Goal: Task Accomplishment & Management: Complete application form

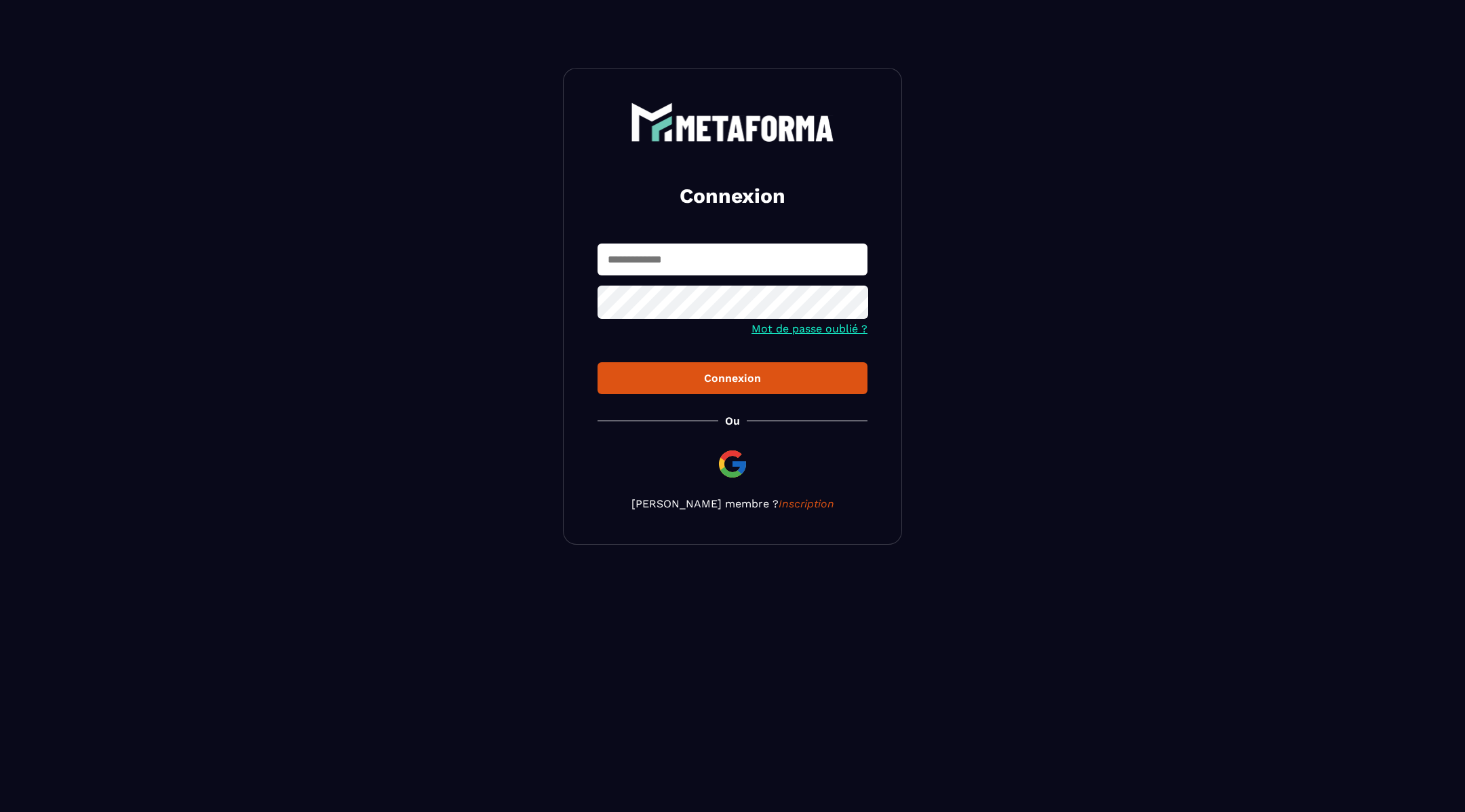
click at [651, 248] on input "text" at bounding box center [732, 259] width 270 height 32
type input "**********"
click at [756, 392] on button "Connexion" at bounding box center [732, 378] width 270 height 32
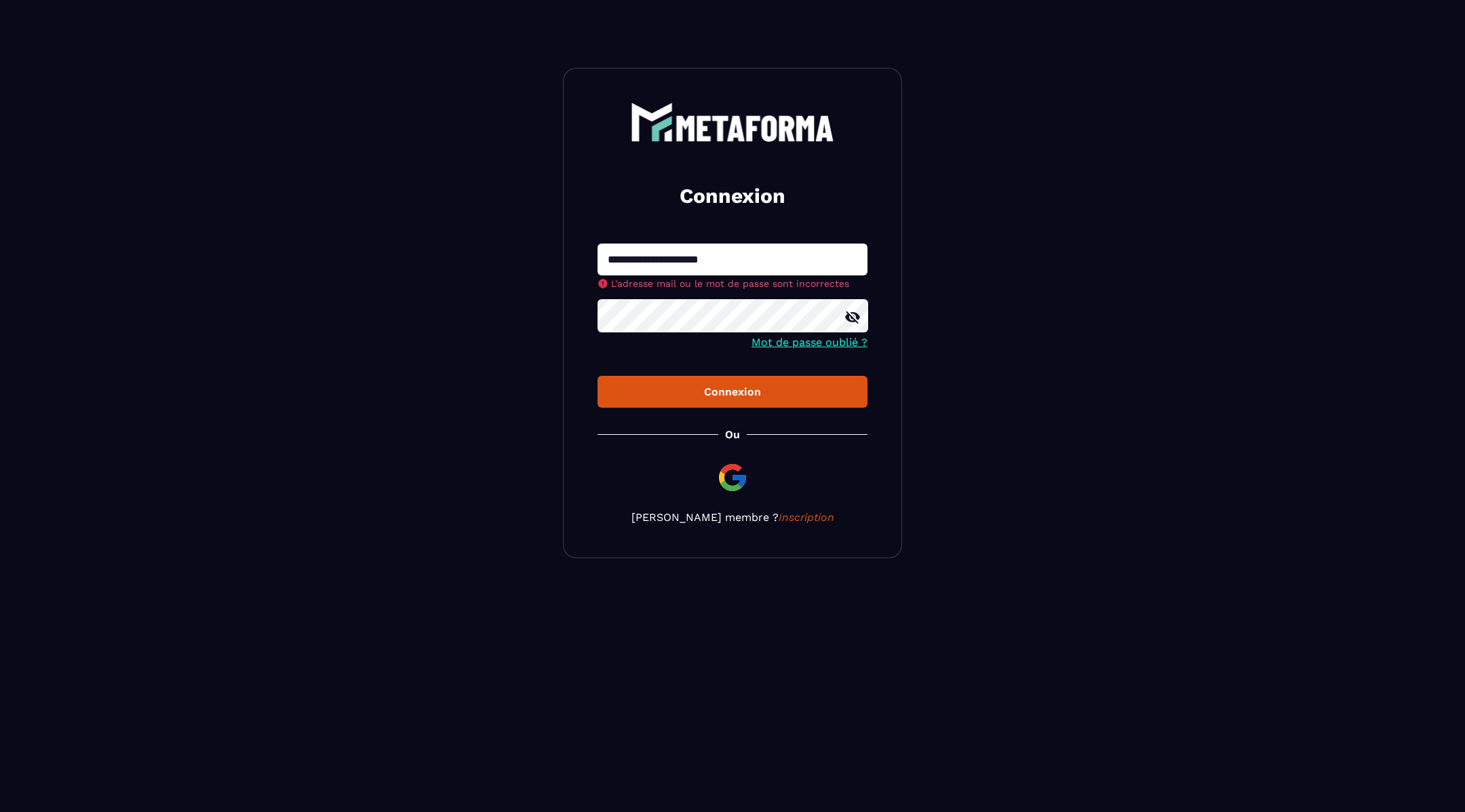
click at [853, 313] on icon at bounding box center [852, 318] width 15 height 12
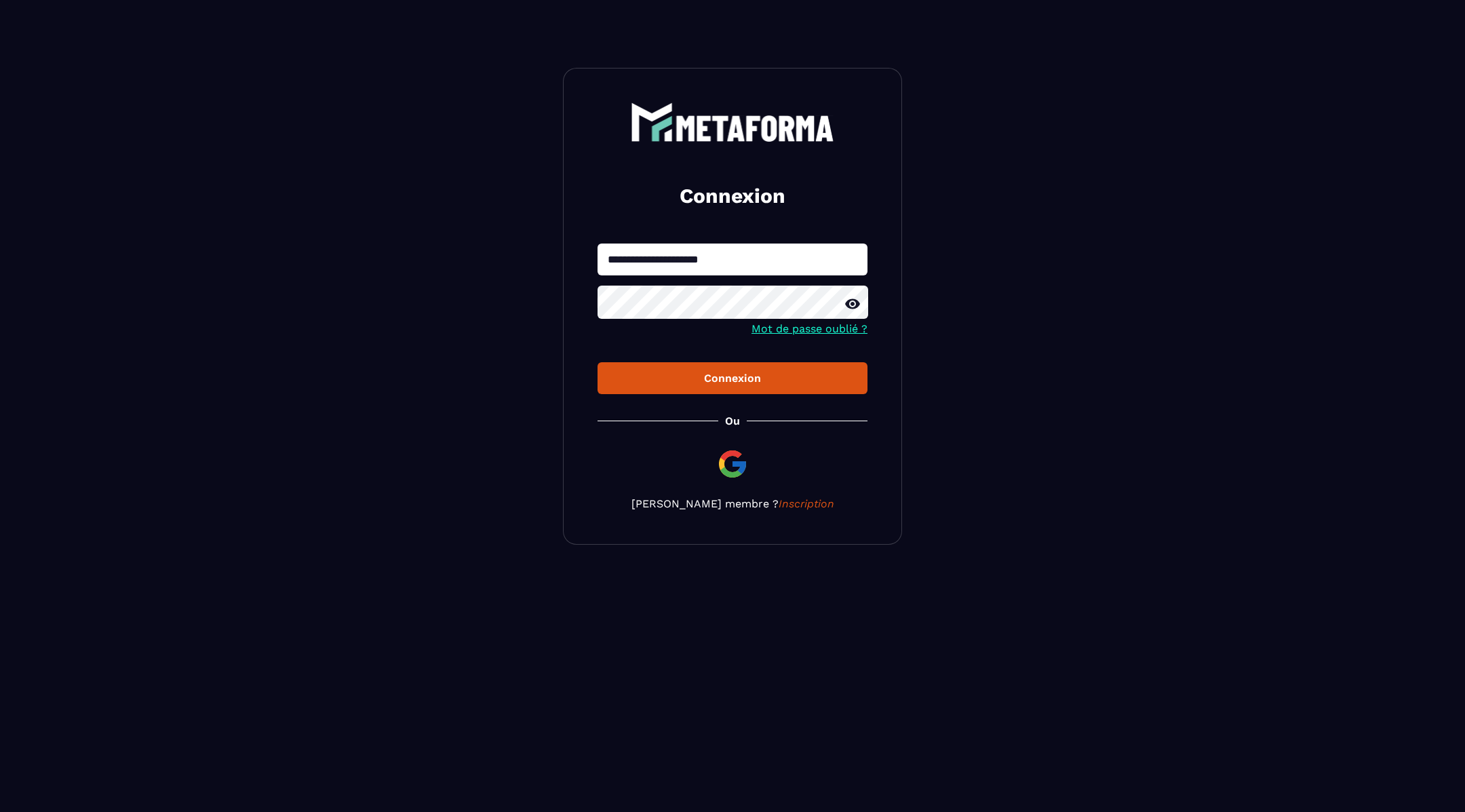
click at [713, 390] on button "Connexion" at bounding box center [732, 378] width 270 height 32
click at [739, 396] on div "**********" at bounding box center [732, 306] width 339 height 477
click at [732, 384] on div "Connexion" at bounding box center [732, 378] width 248 height 13
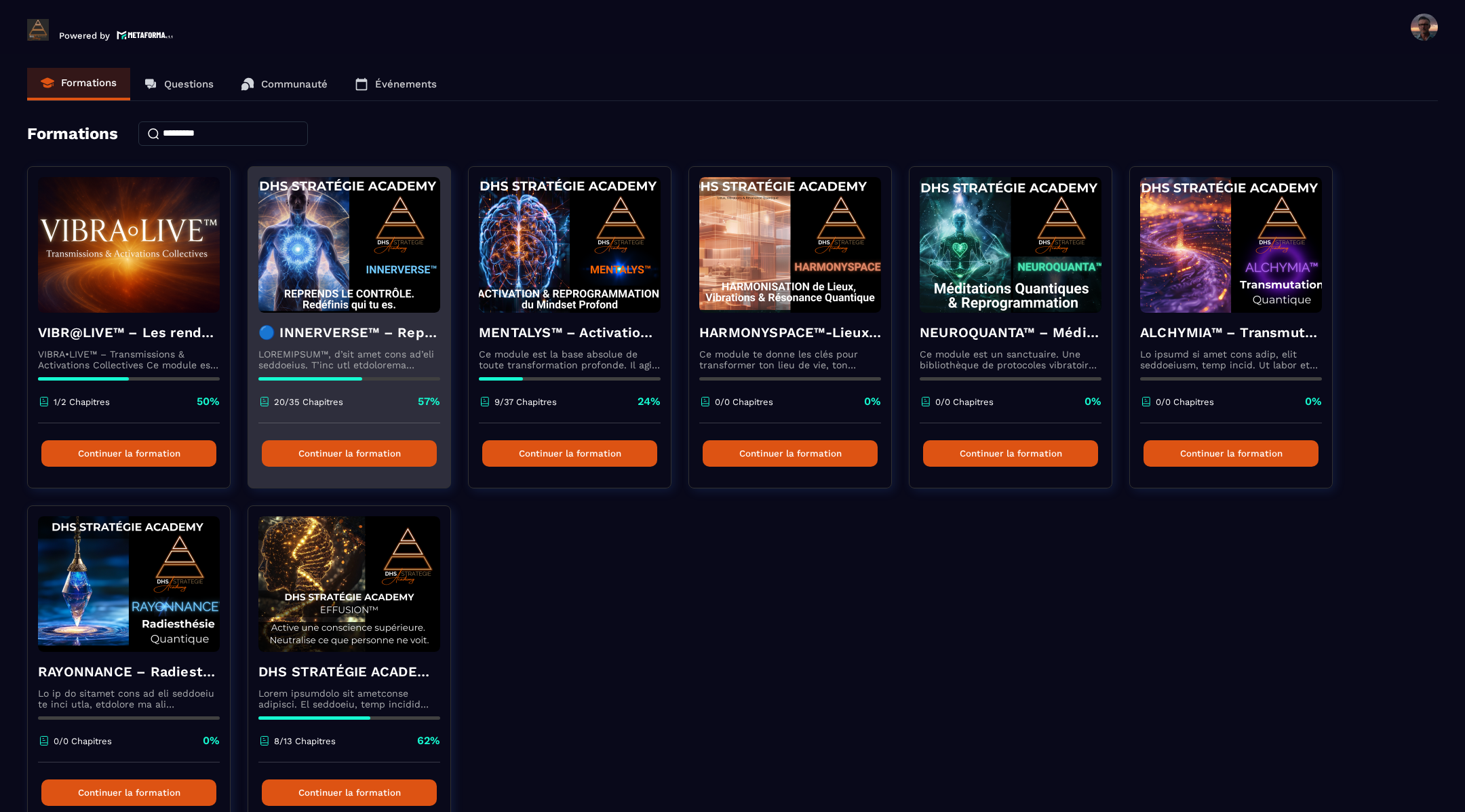
click at [364, 271] on img at bounding box center [350, 244] width 182 height 135
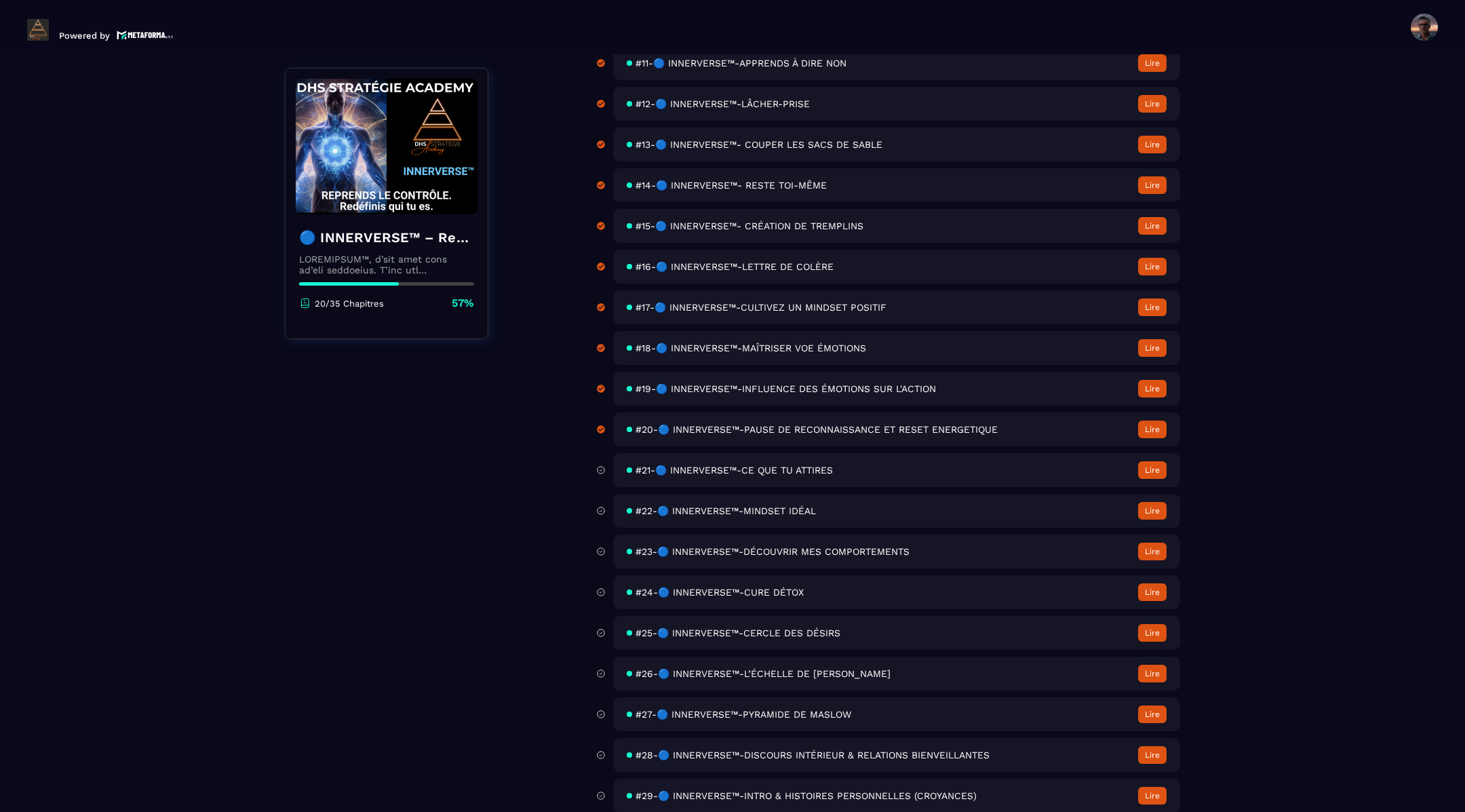
scroll to position [875, 0]
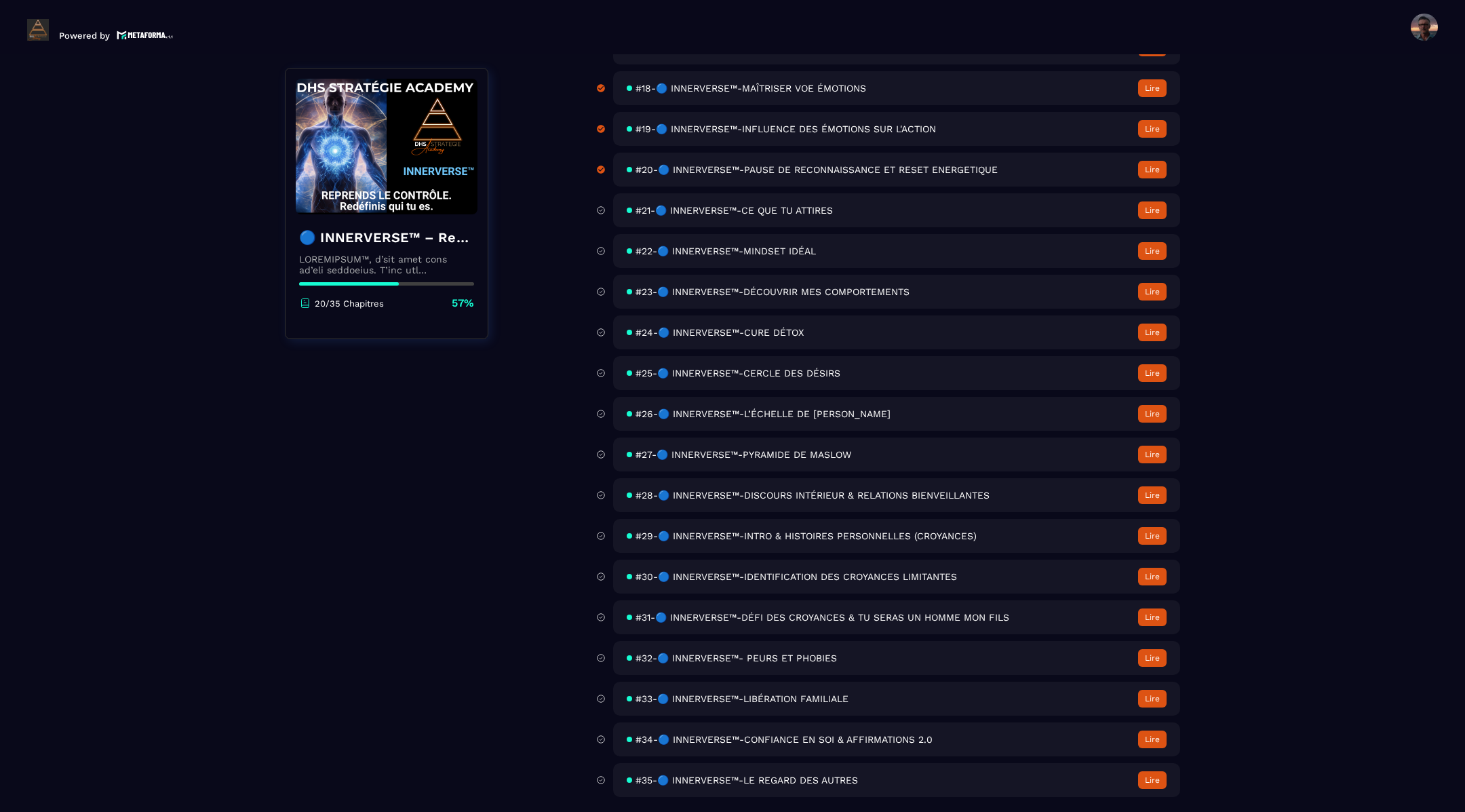
click at [693, 207] on span "#21-🔵 INNERVERSE™-CE QUE TU ATTIRES" at bounding box center [734, 210] width 197 height 11
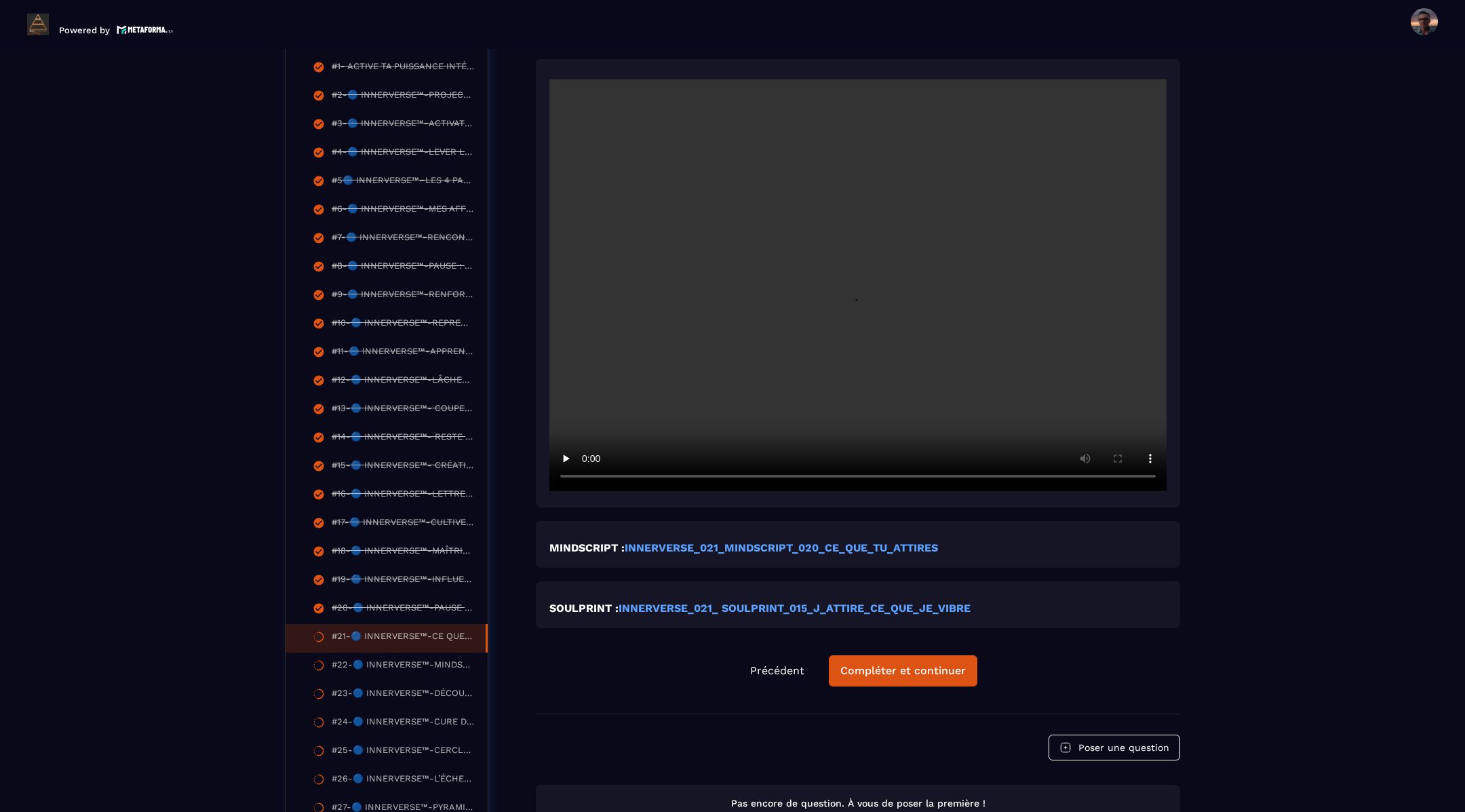
scroll to position [426, 0]
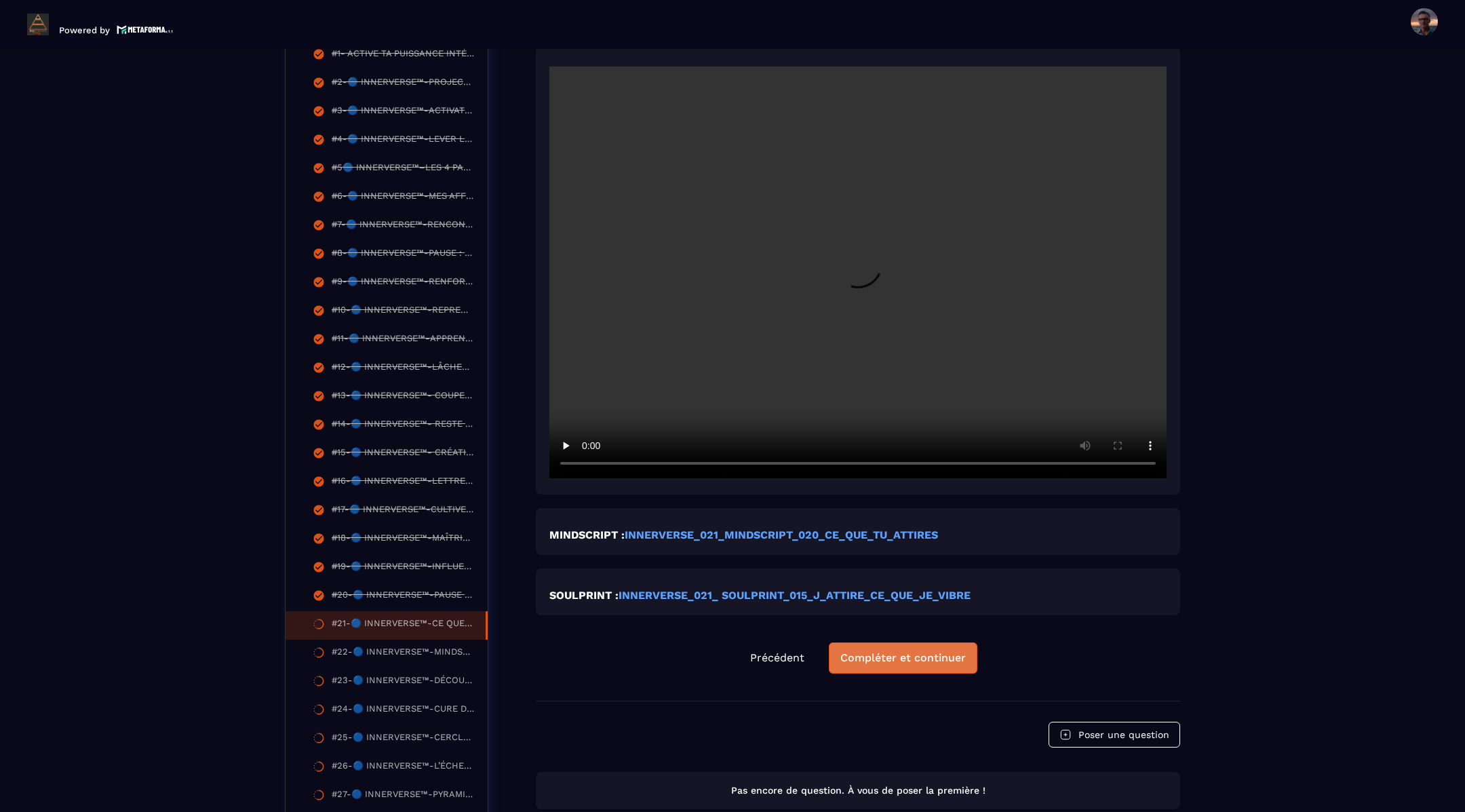
click at [876, 651] on div "Compléter et continuer" at bounding box center [903, 658] width 126 height 14
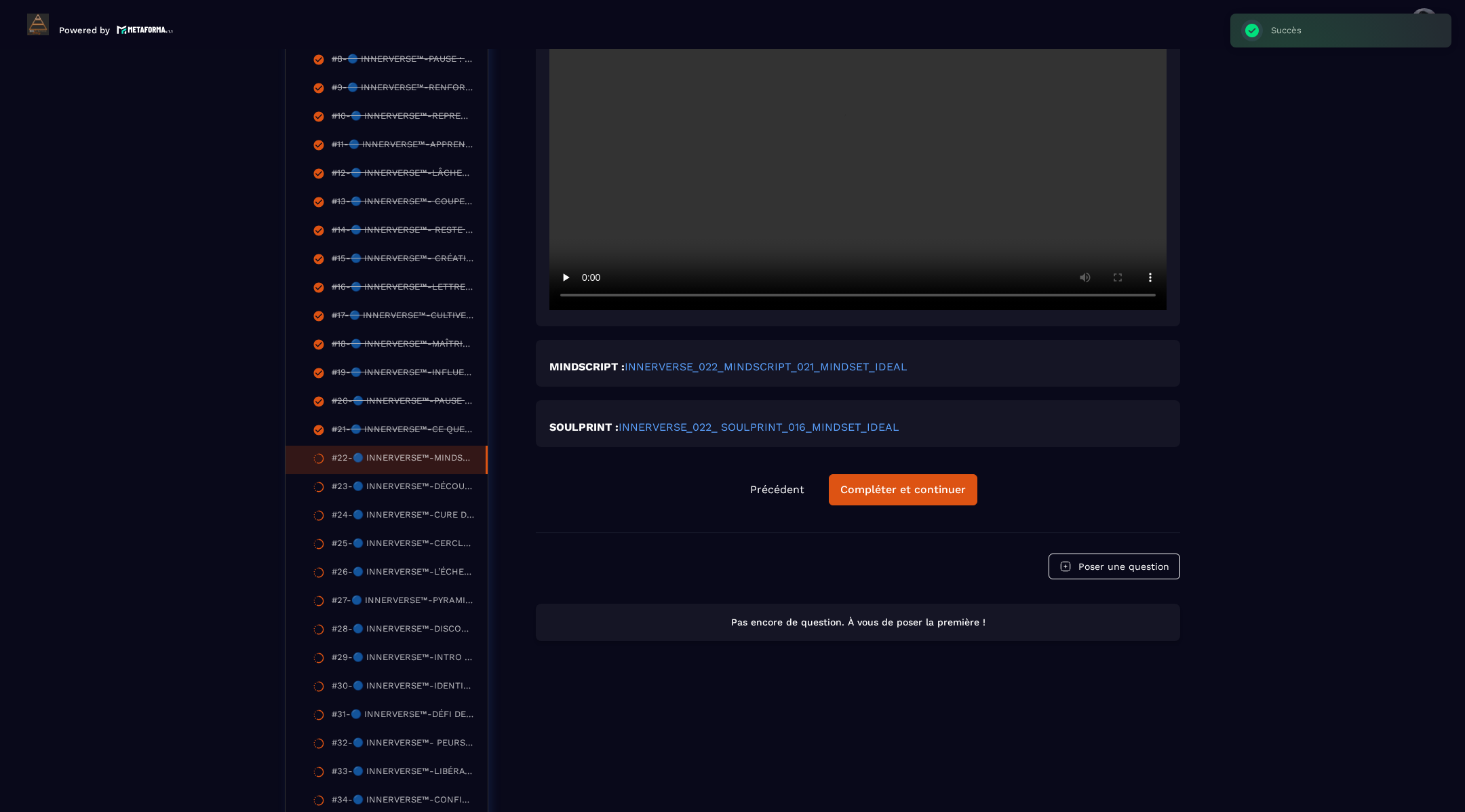
scroll to position [686, 0]
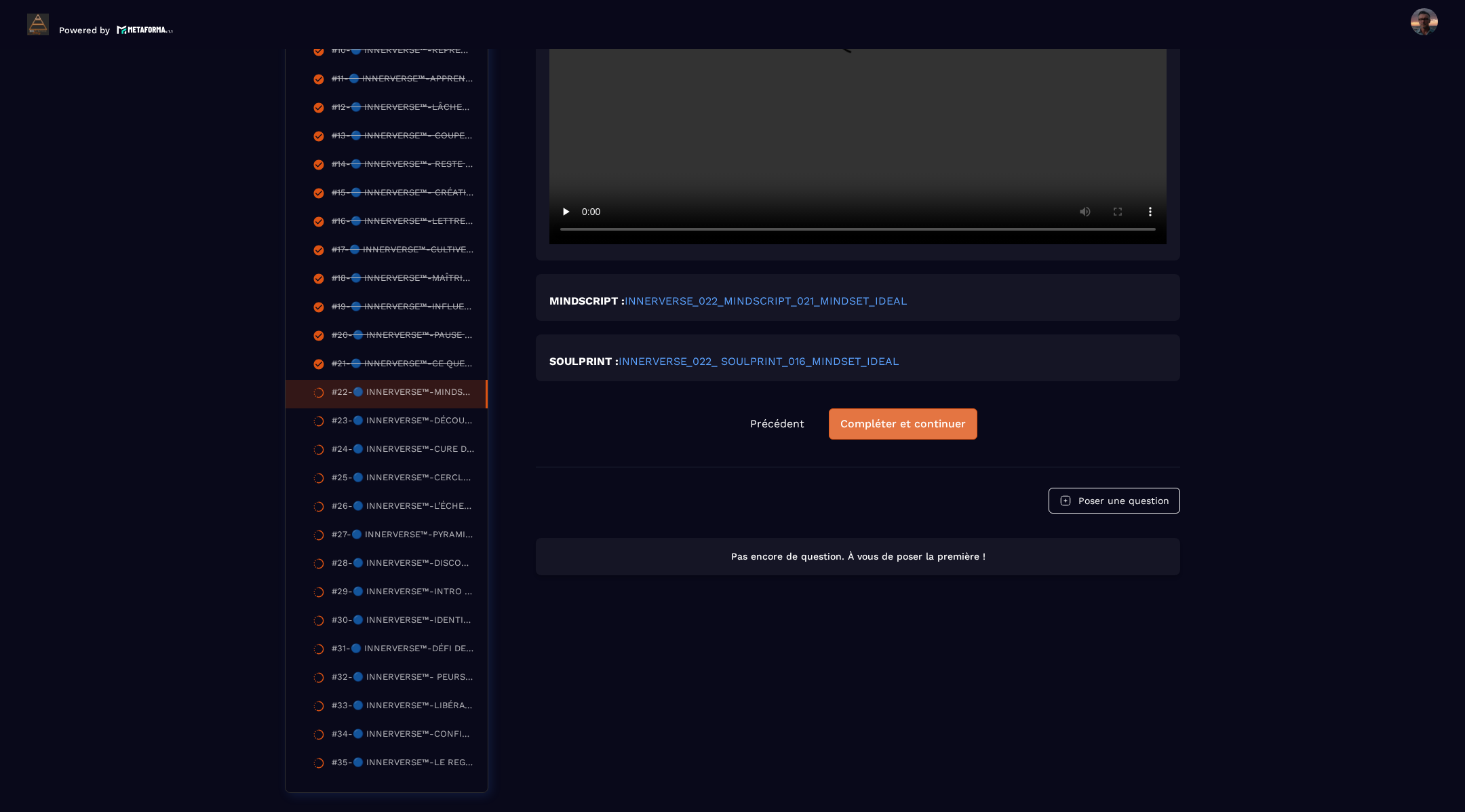
click at [913, 417] on div "Compléter et continuer" at bounding box center [903, 424] width 126 height 14
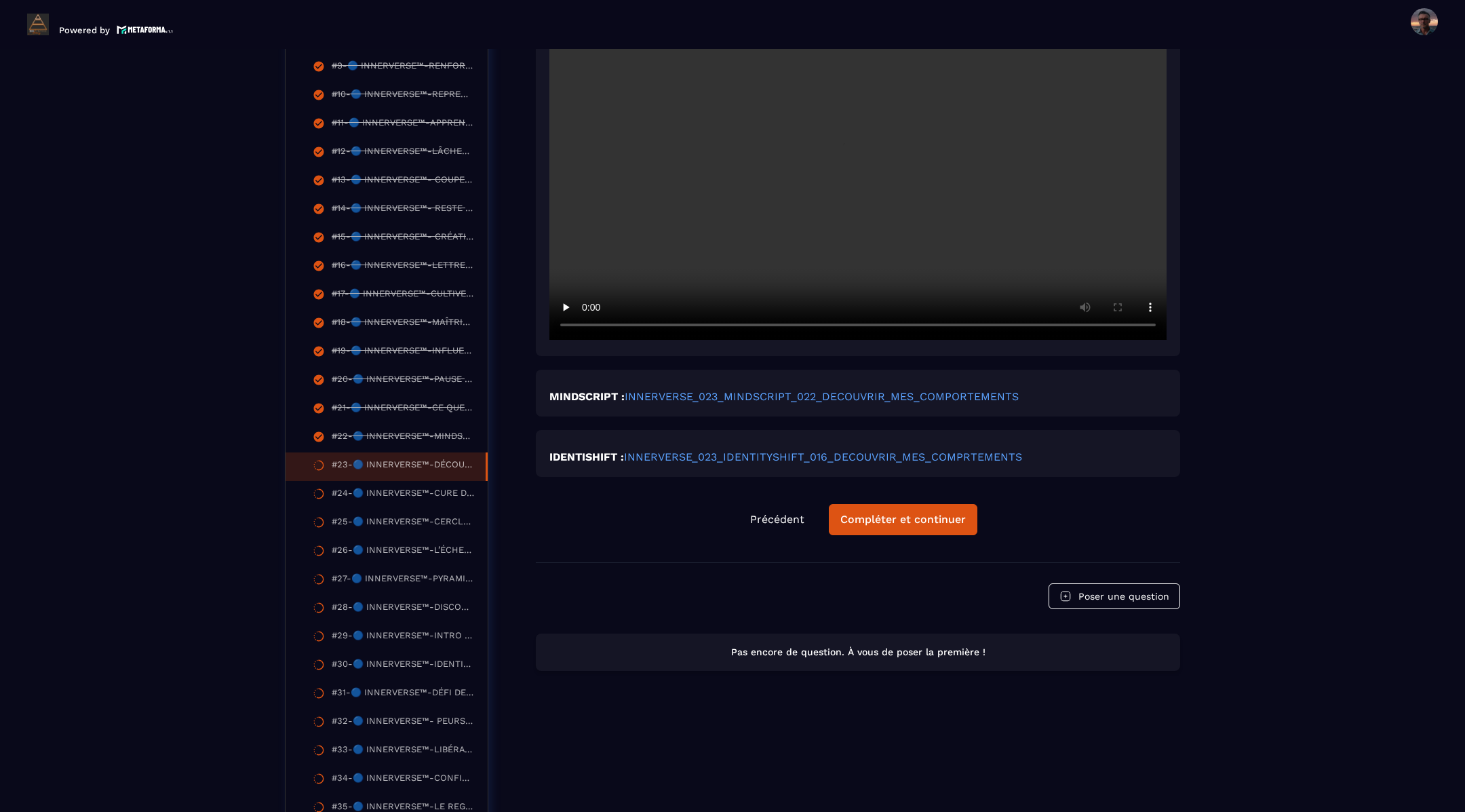
scroll to position [644, 0]
click at [894, 514] on div "Compléter et continuer" at bounding box center [903, 517] width 126 height 14
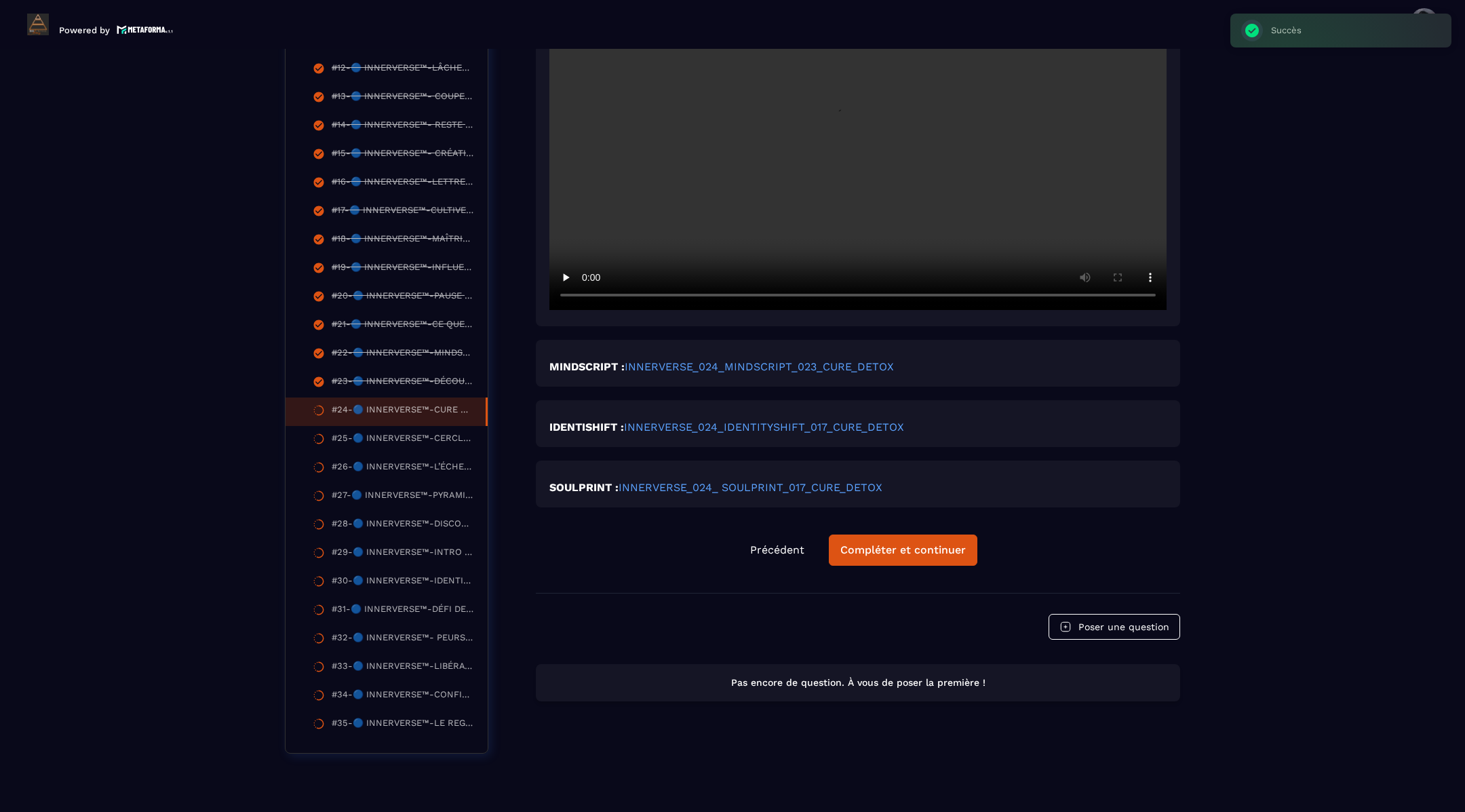
scroll to position [743, 0]
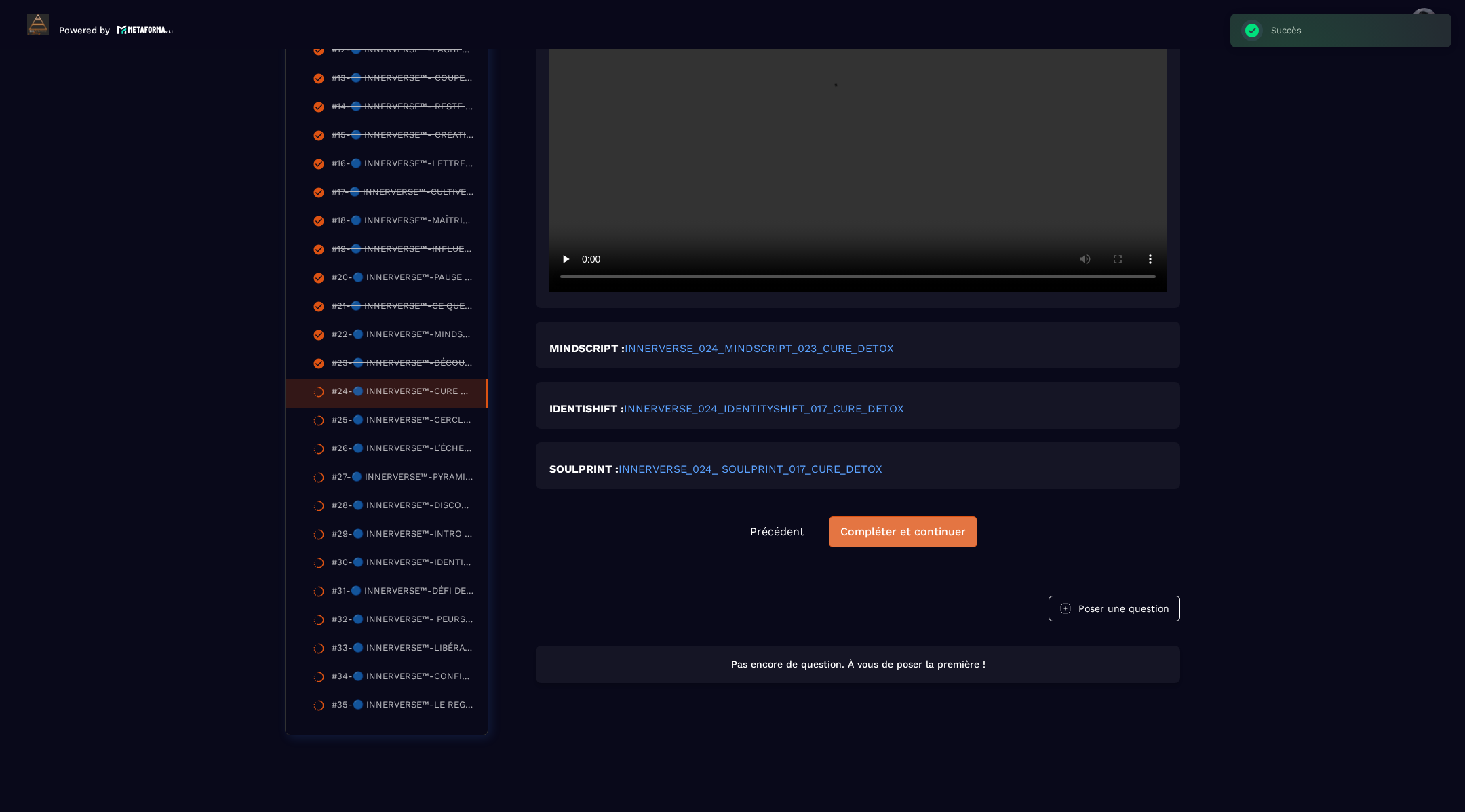
click at [887, 530] on div "Compléter et continuer" at bounding box center [903, 532] width 126 height 14
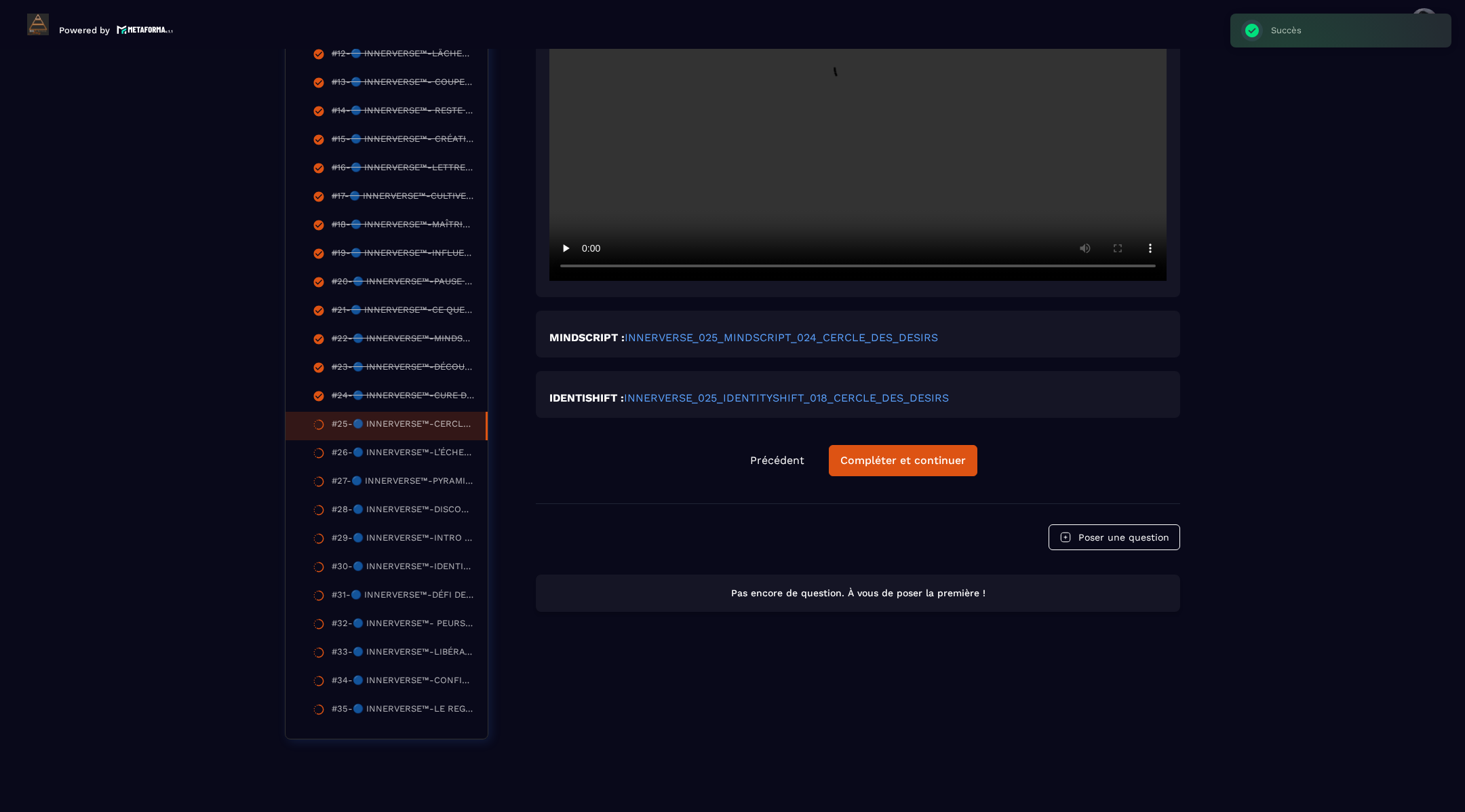
scroll to position [743, 0]
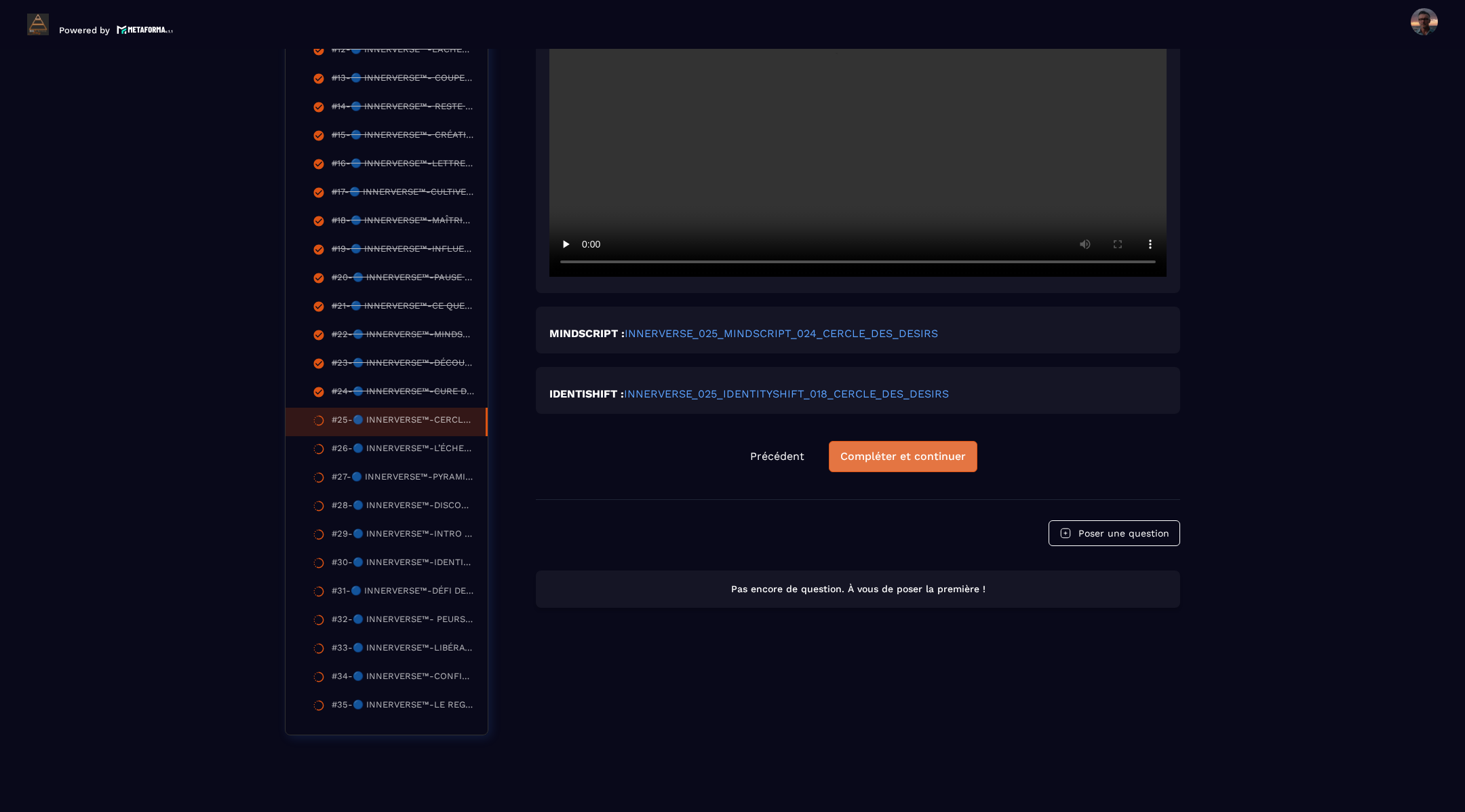
click at [877, 451] on div "Compléter et continuer" at bounding box center [903, 457] width 126 height 14
click at [890, 458] on div "Compléter et continuer" at bounding box center [903, 457] width 126 height 14
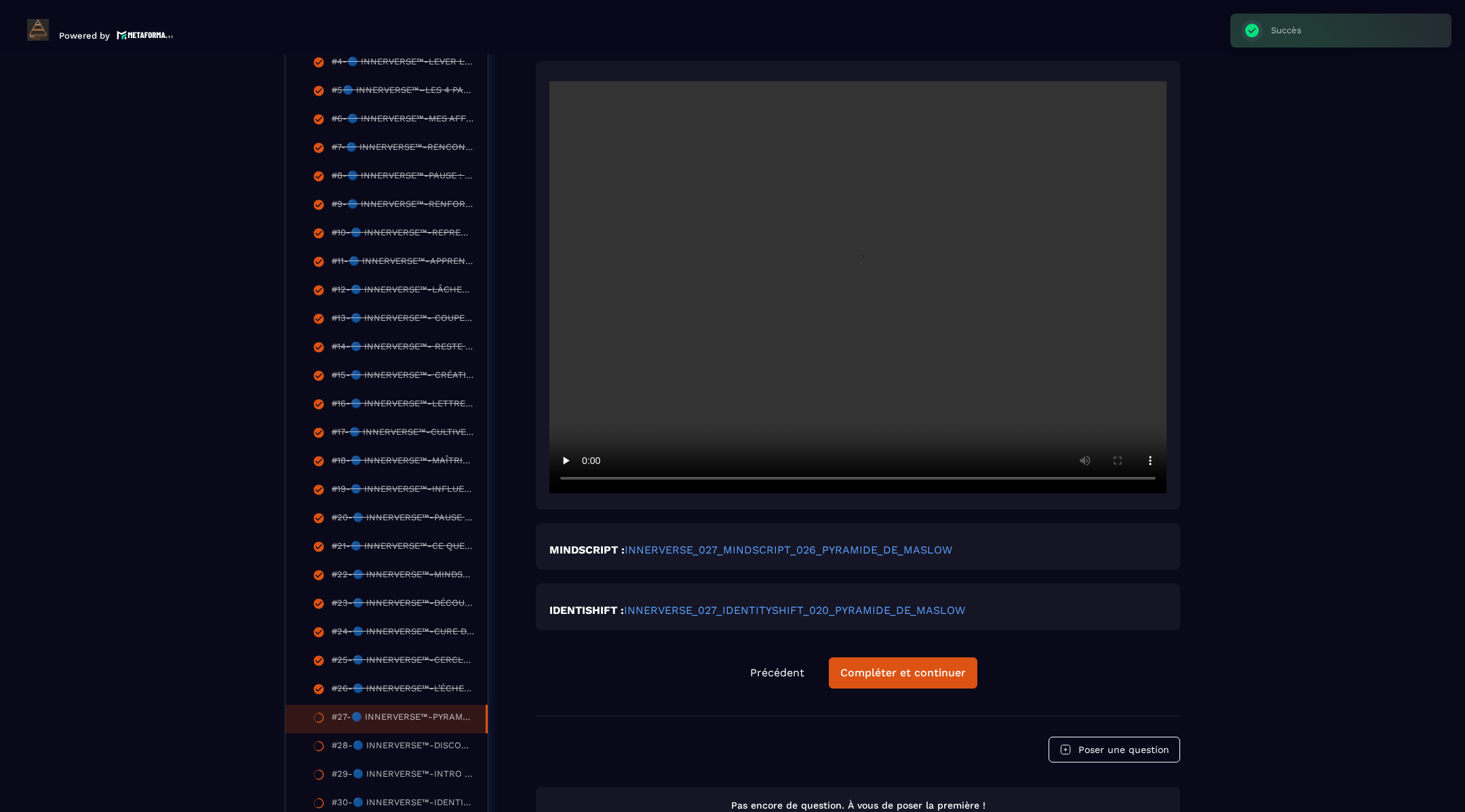
scroll to position [460, 0]
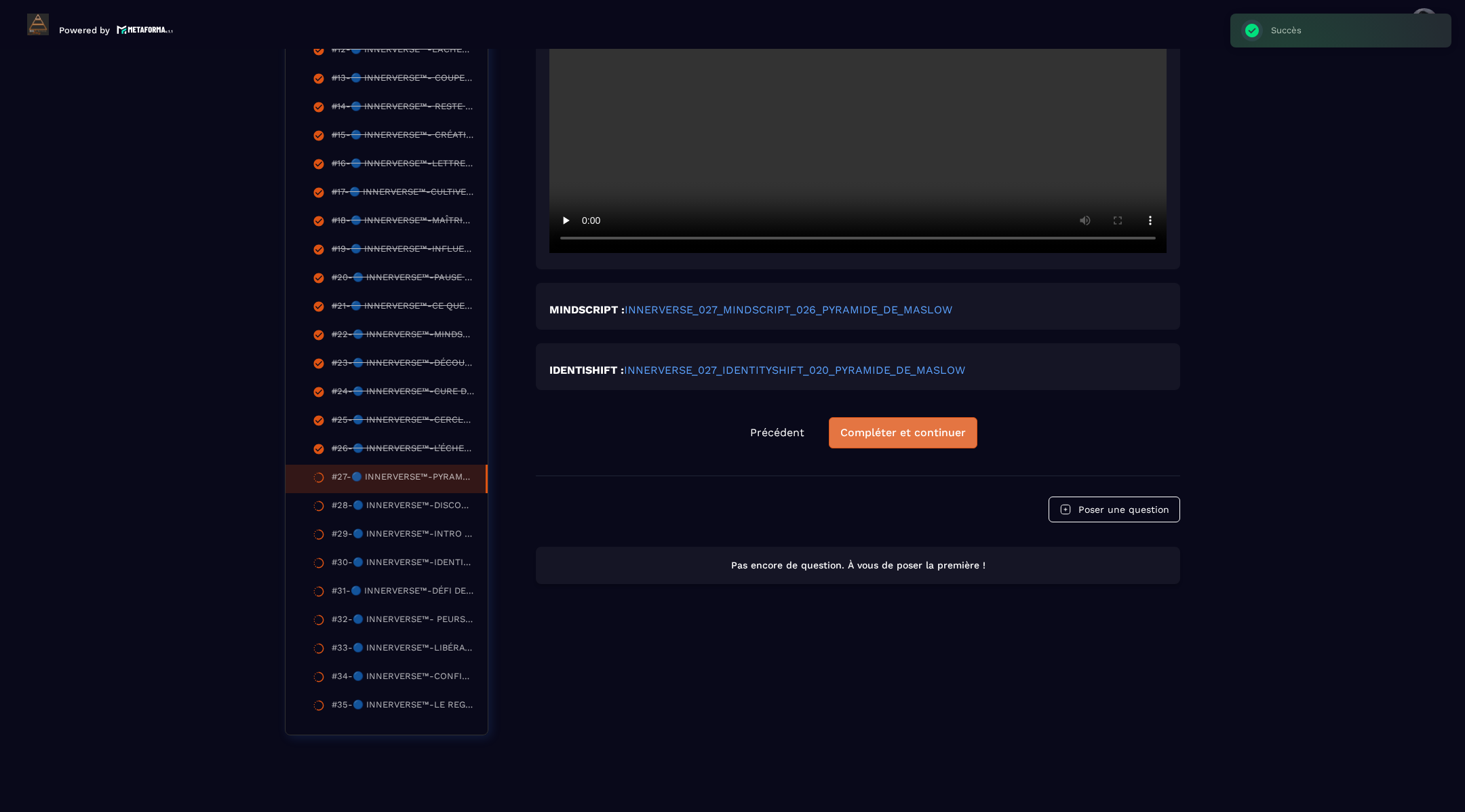
click at [895, 432] on div "Compléter et continuer" at bounding box center [903, 433] width 126 height 14
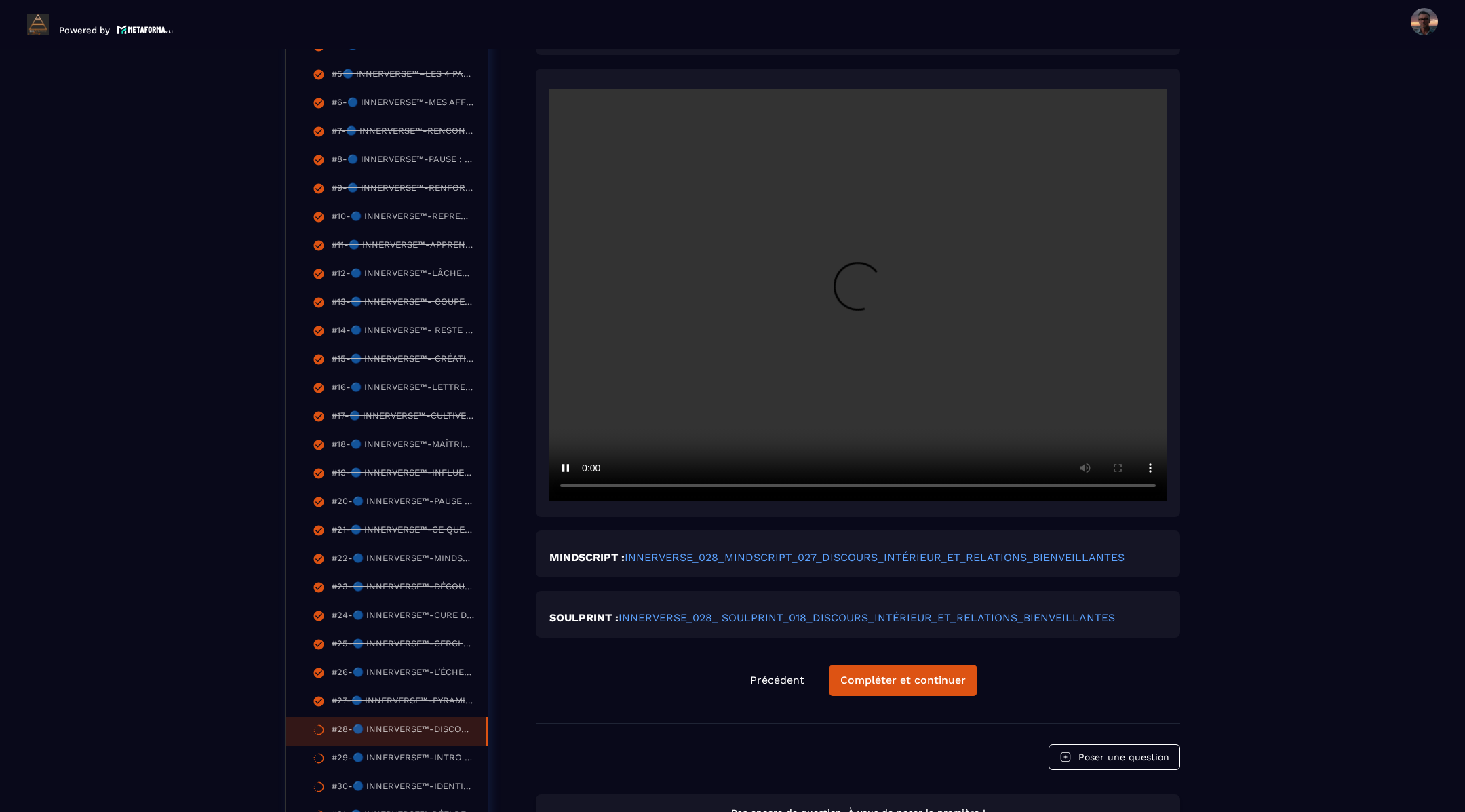
scroll to position [522, 0]
click at [882, 672] on div "Compléter et continuer" at bounding box center [903, 678] width 126 height 14
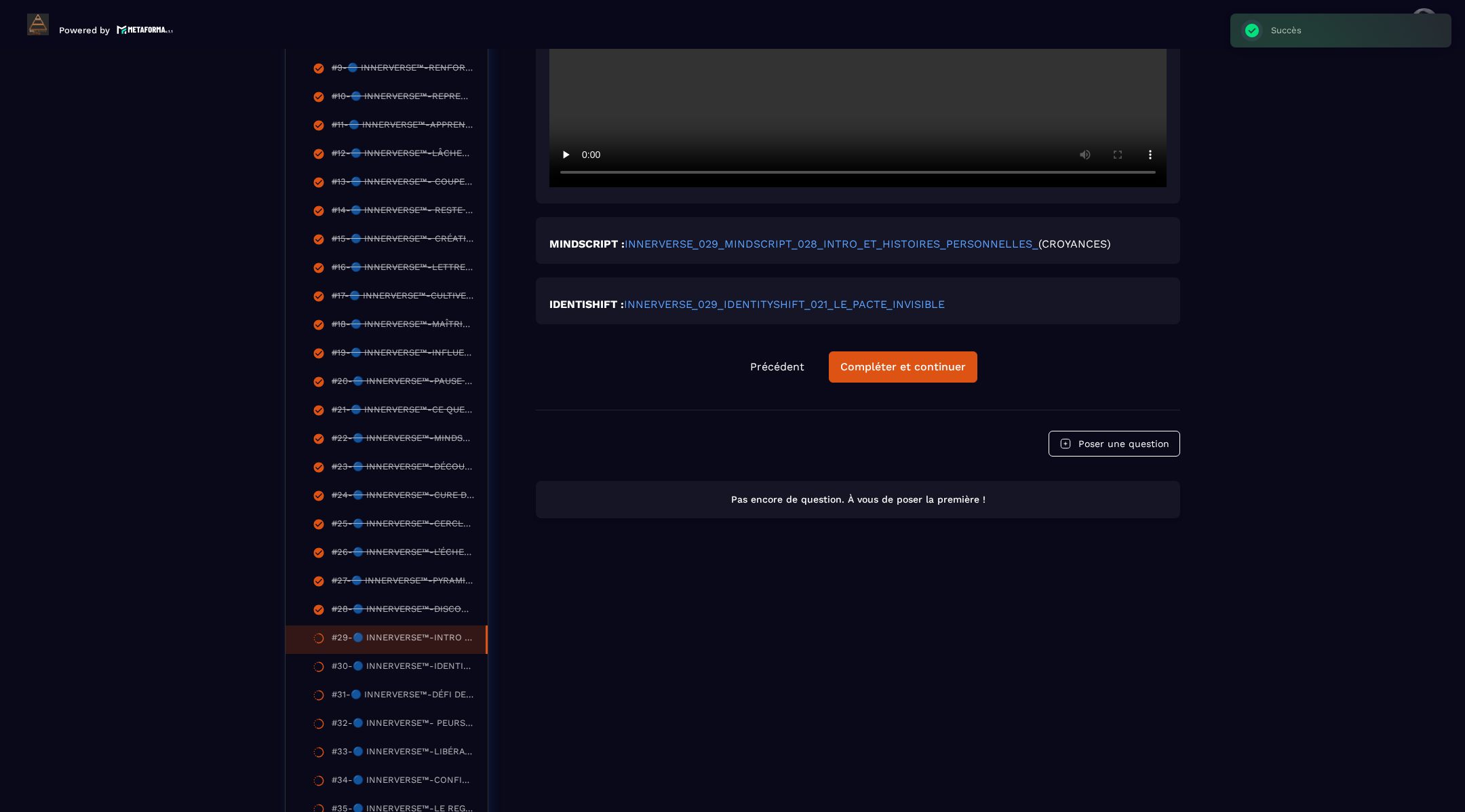
scroll to position [644, 0]
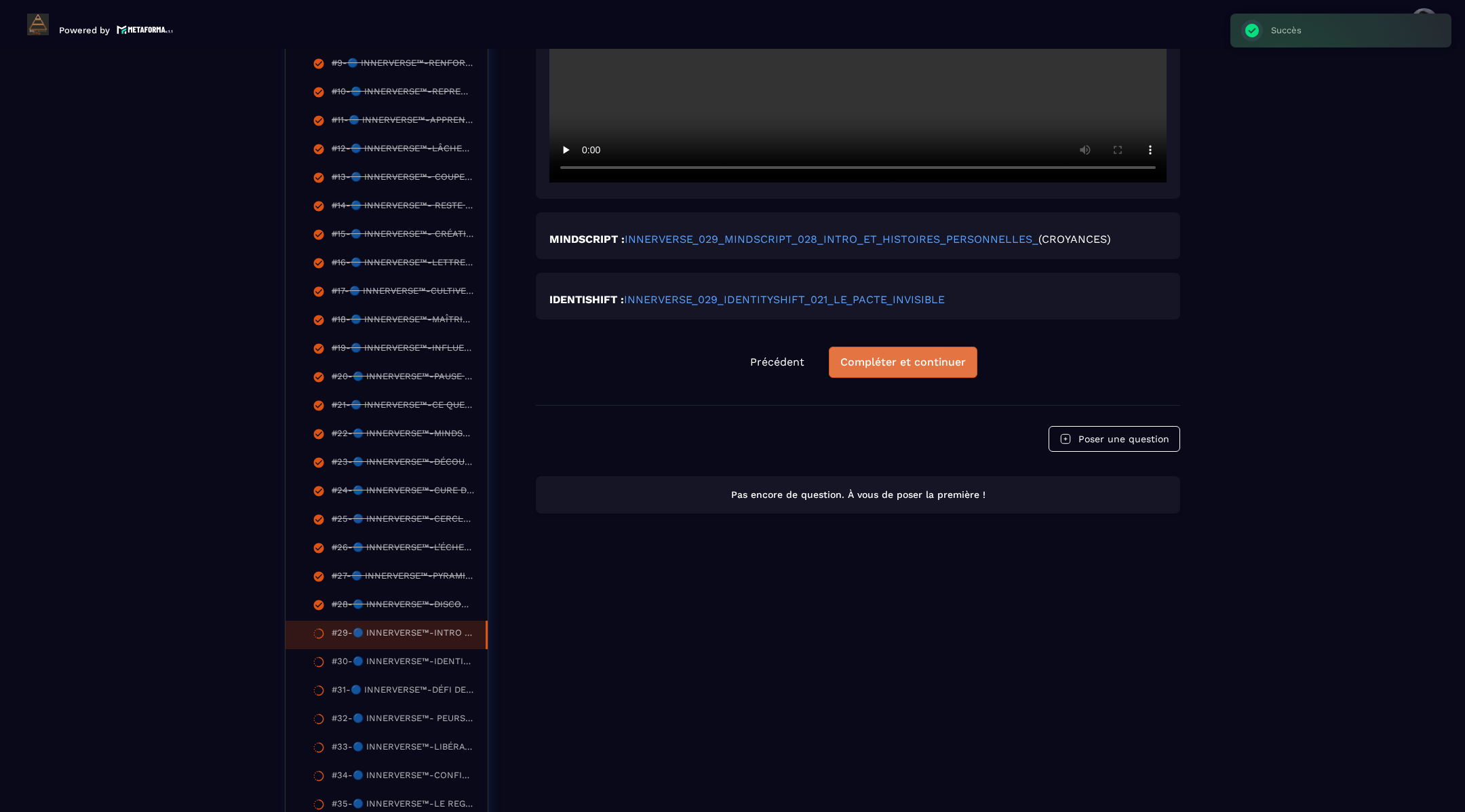
click at [911, 363] on div "Compléter et continuer" at bounding box center [903, 362] width 126 height 14
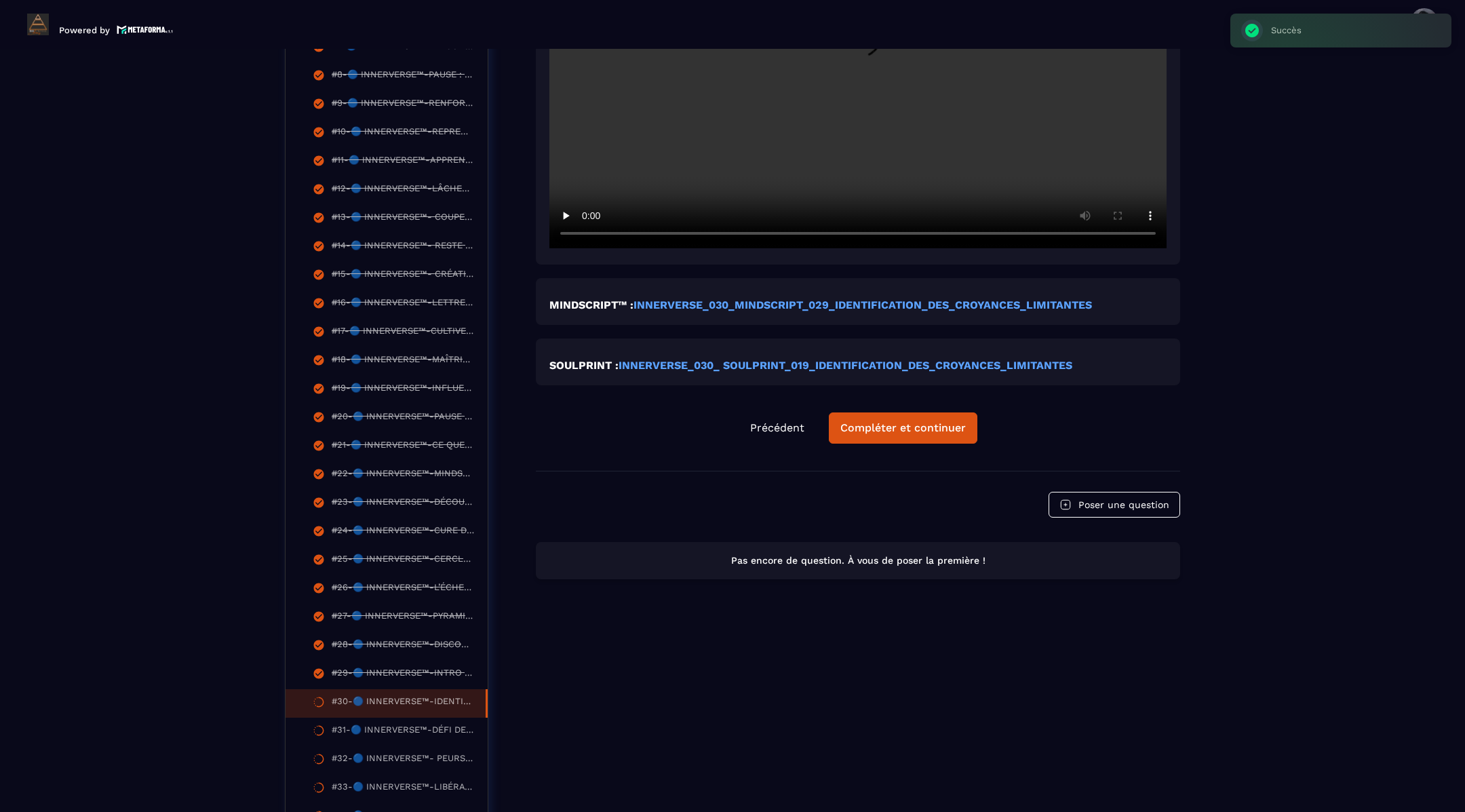
scroll to position [621, 0]
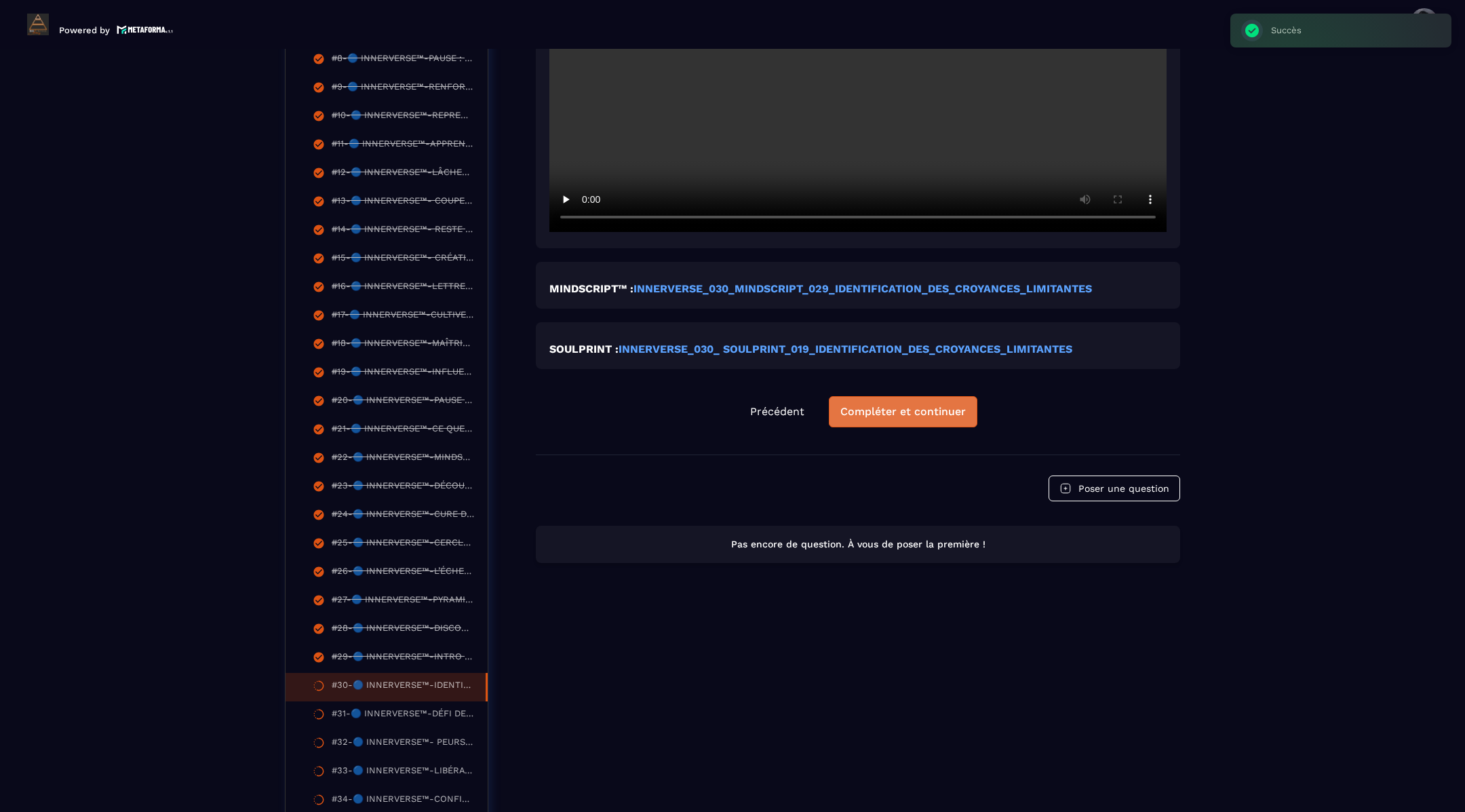
click at [941, 405] on div "Compléter et continuer" at bounding box center [903, 412] width 126 height 14
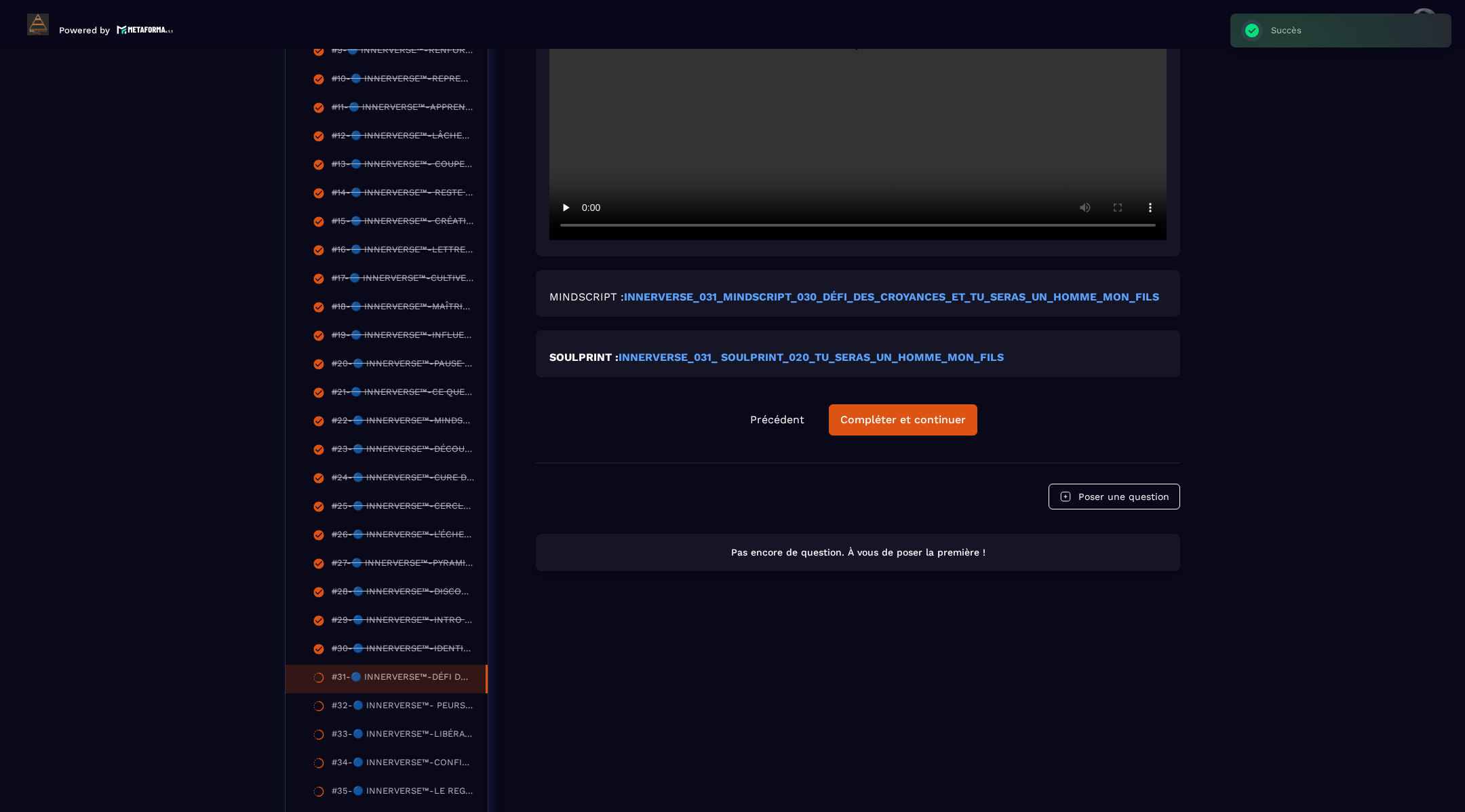
scroll to position [743, 0]
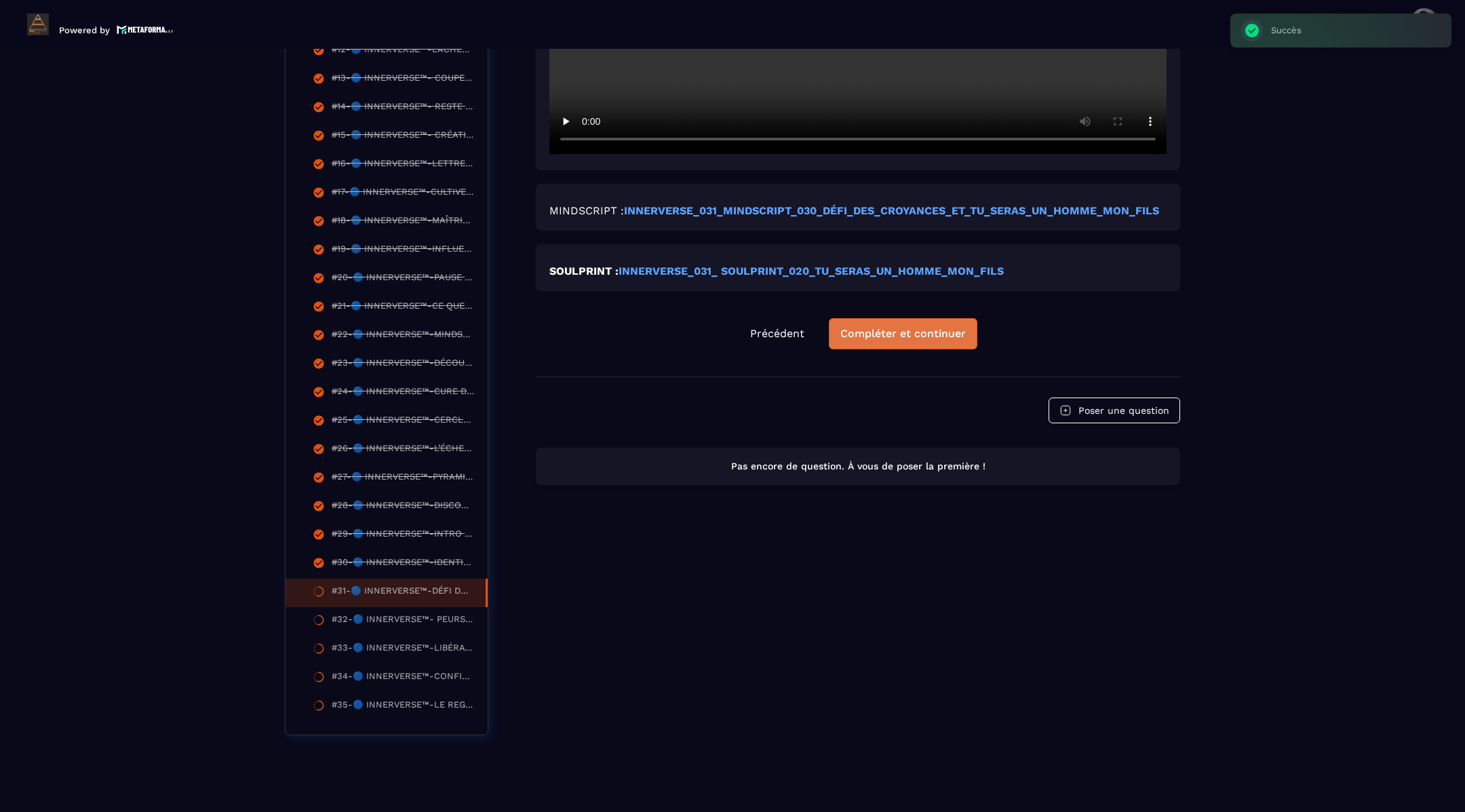
click at [886, 327] on div "Compléter et continuer" at bounding box center [903, 334] width 126 height 14
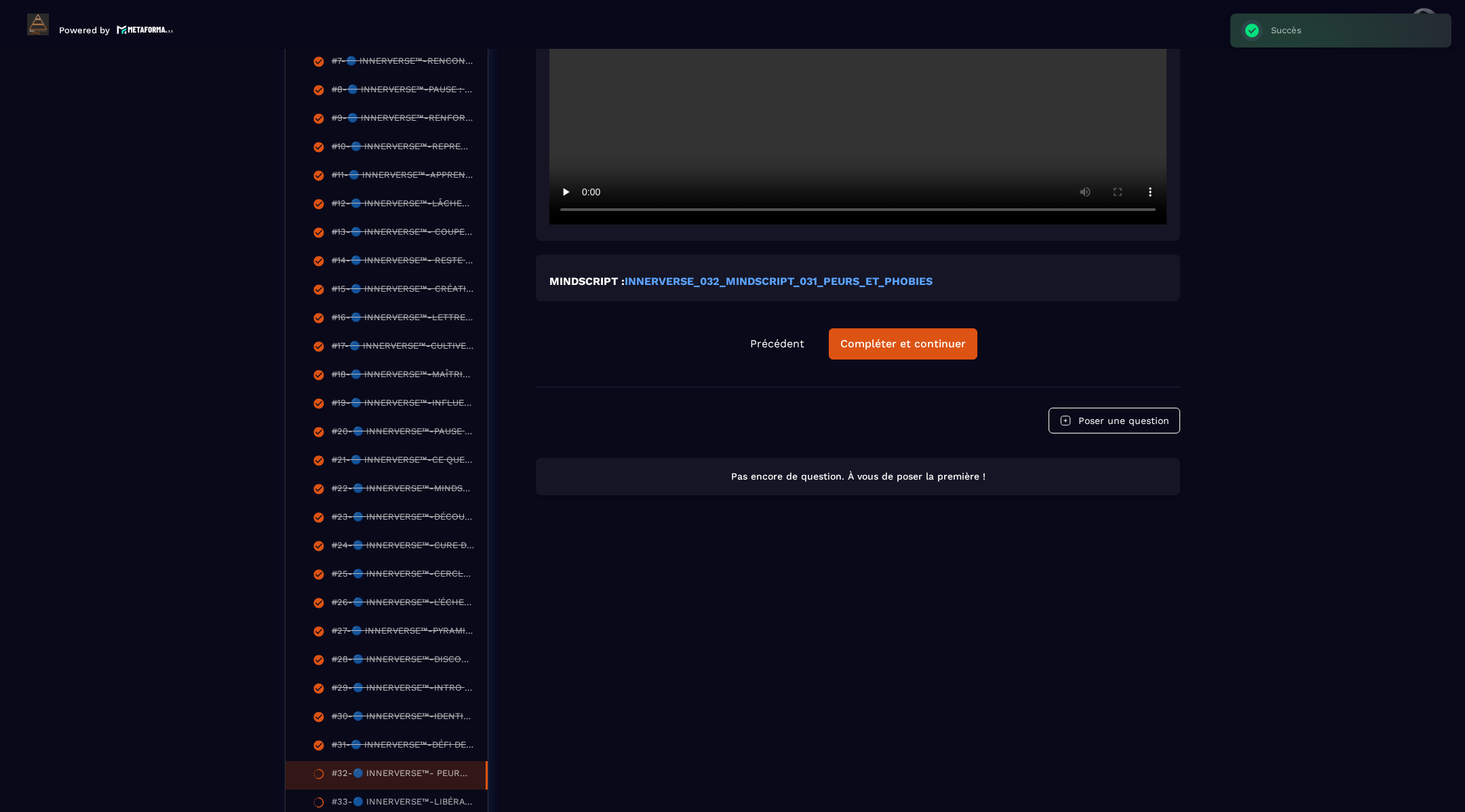
scroll to position [591, 0]
click at [916, 336] on div "Compléter et continuer" at bounding box center [903, 343] width 126 height 14
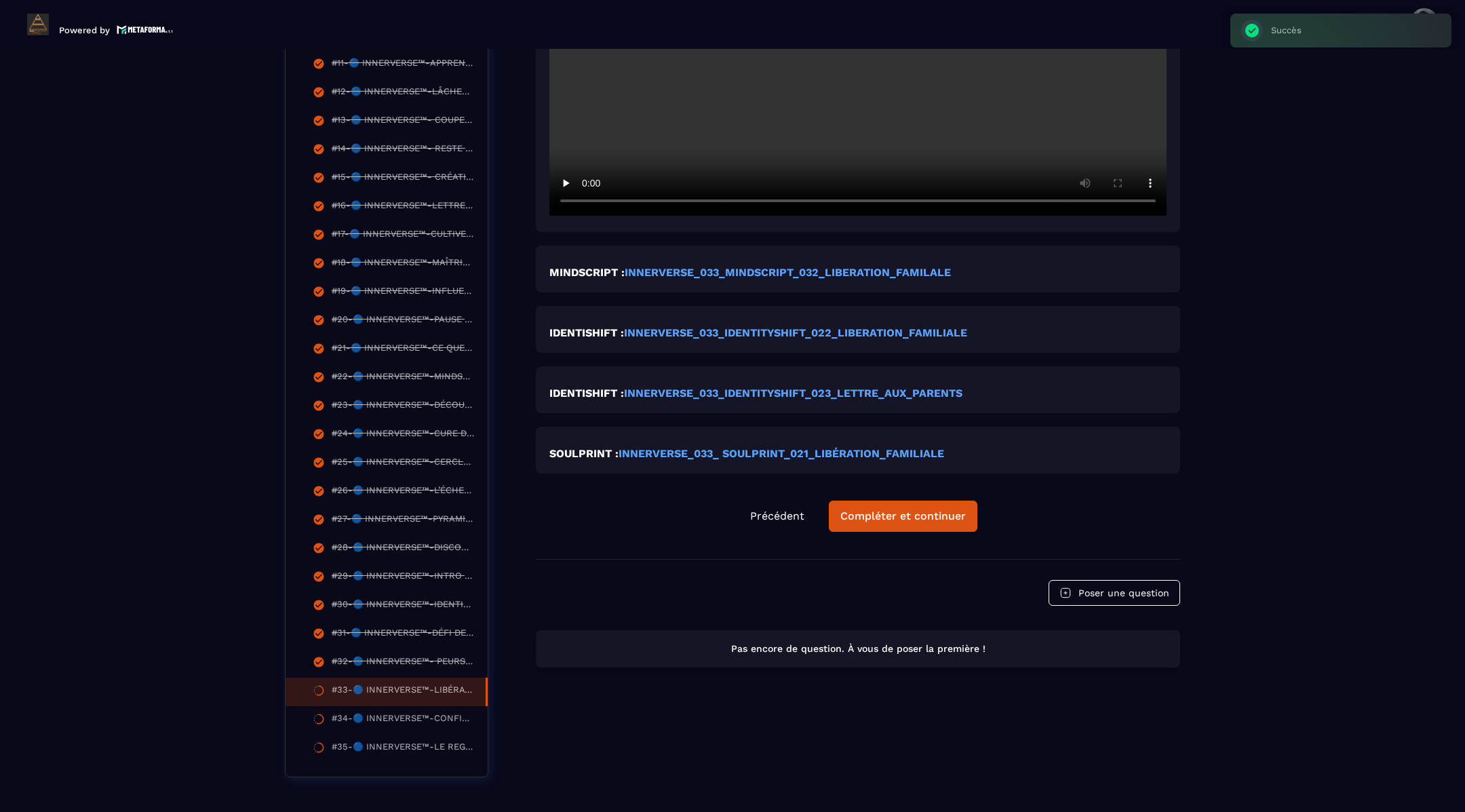
scroll to position [705, 0]
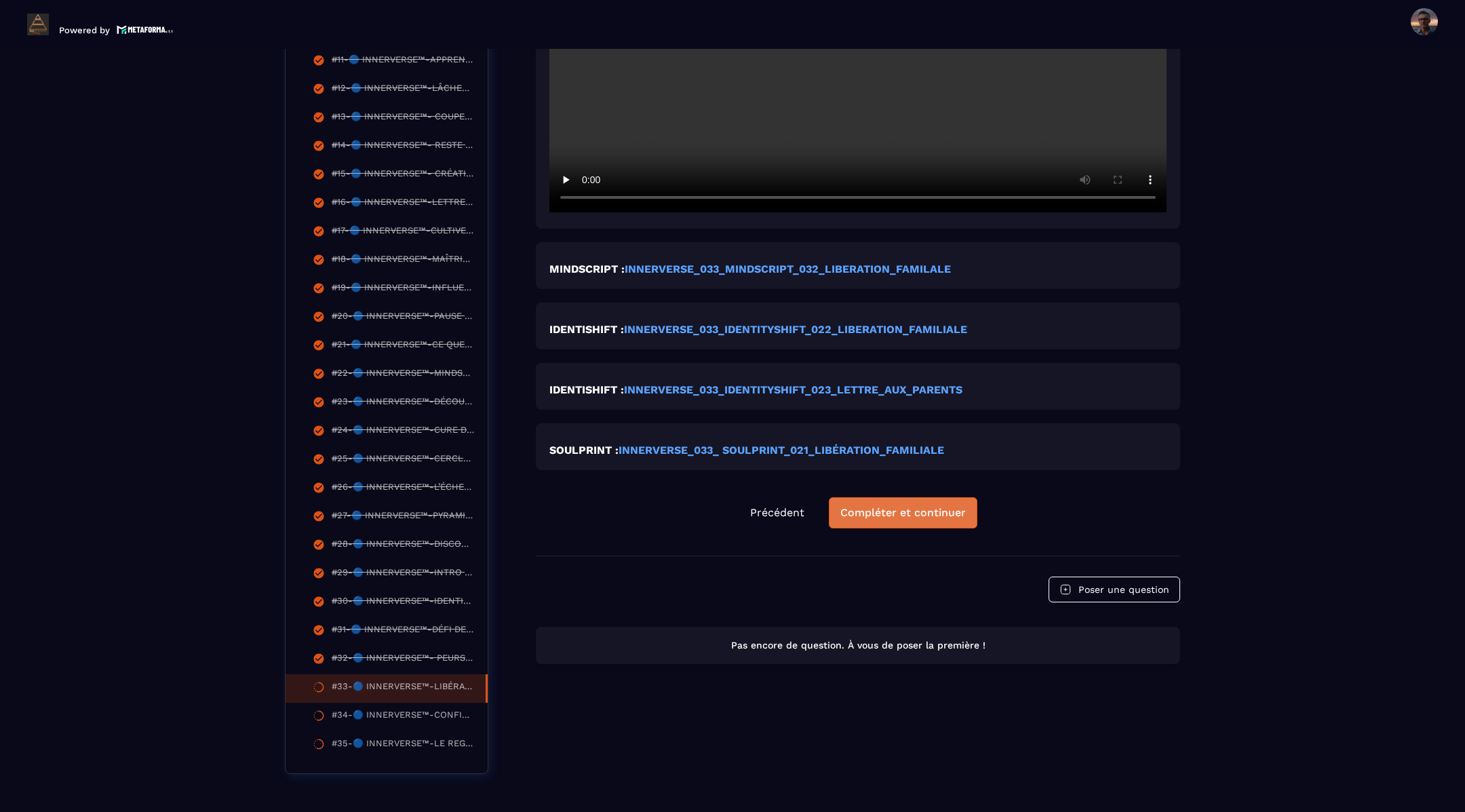
click at [905, 514] on div "Compléter et continuer" at bounding box center [903, 513] width 126 height 14
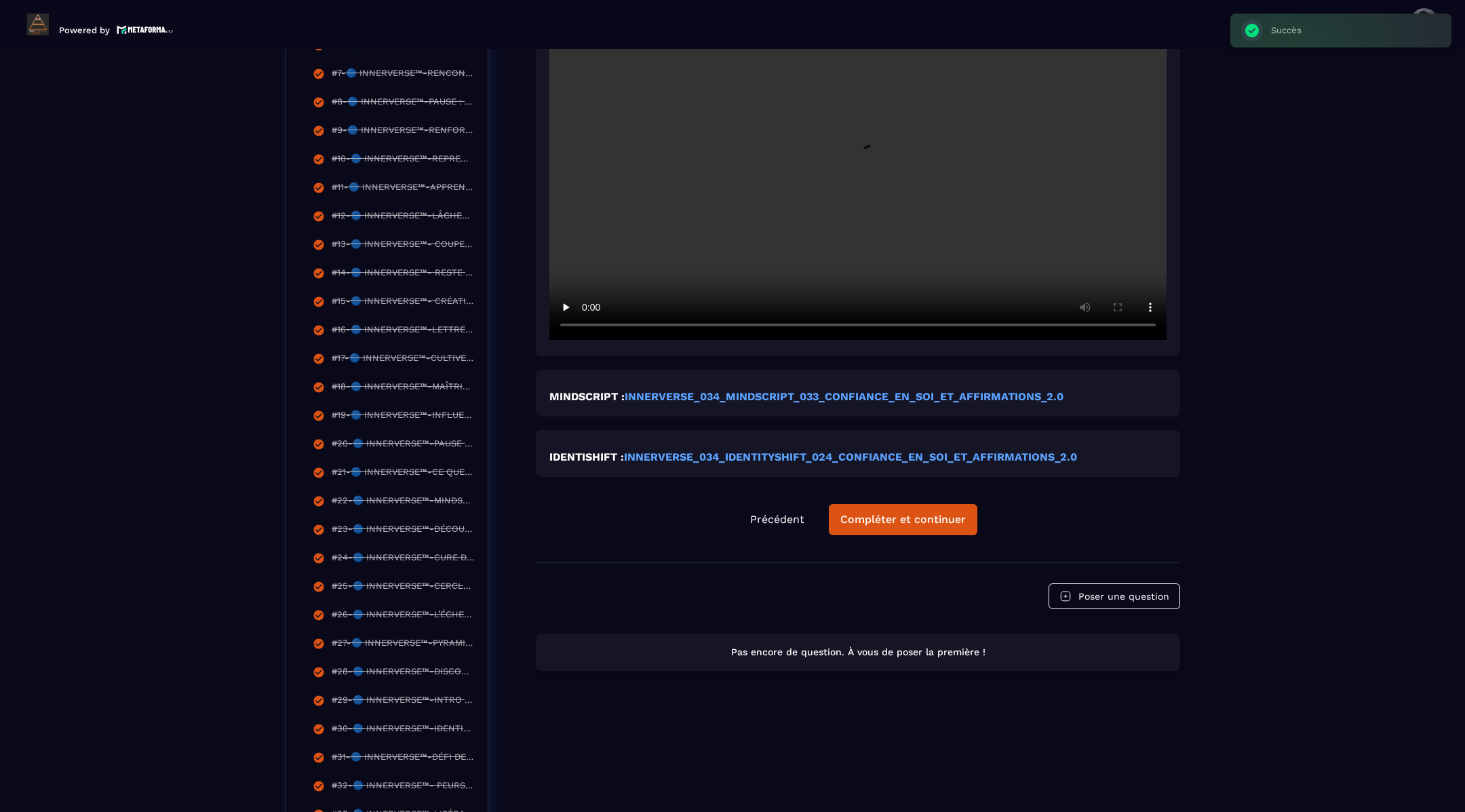
scroll to position [579, 0]
click at [856, 510] on div "Compléter et continuer" at bounding box center [903, 517] width 126 height 14
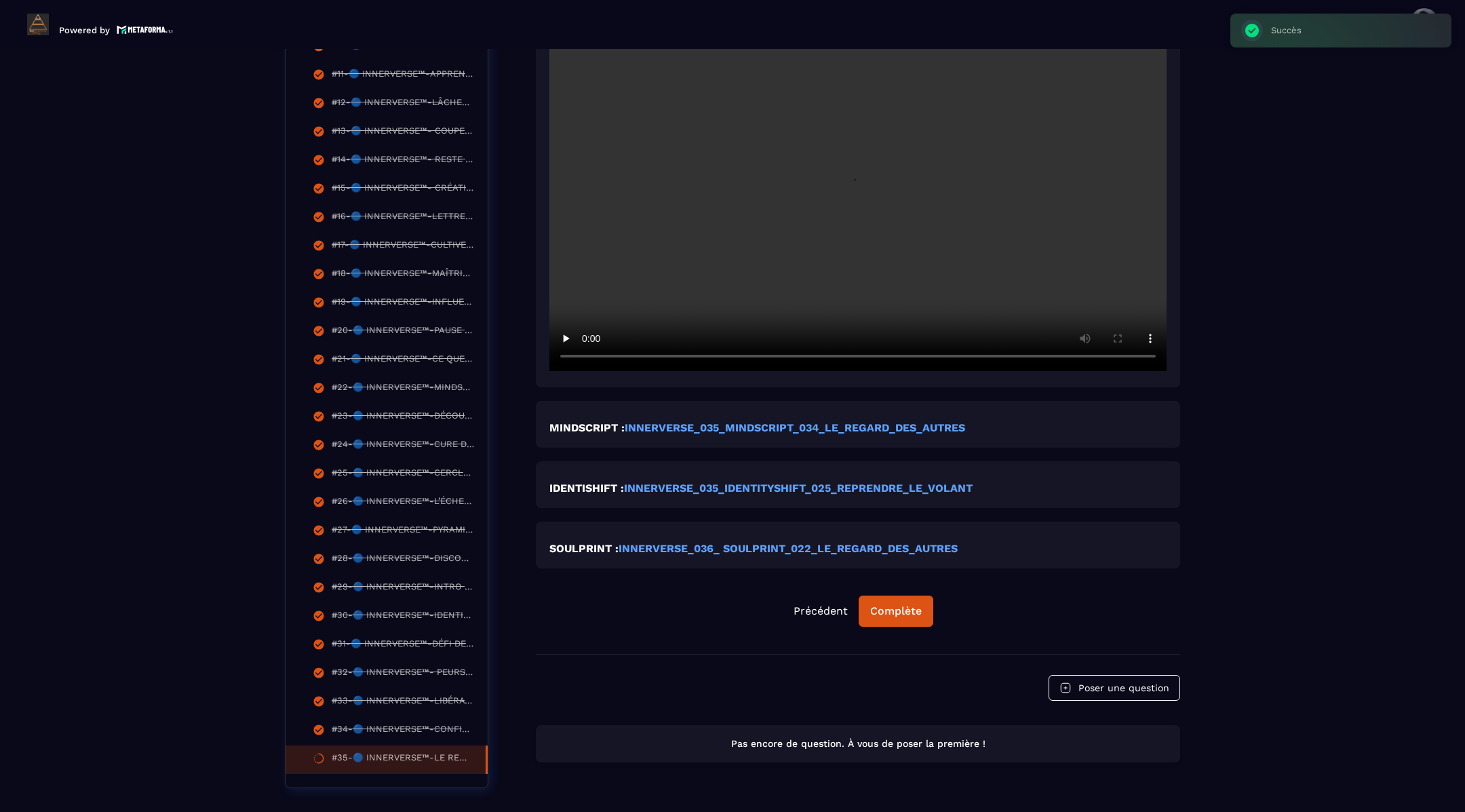
scroll to position [692, 0]
click at [915, 608] on div "Complète" at bounding box center [896, 610] width 51 height 14
